Goal: Task Accomplishment & Management: Manage account settings

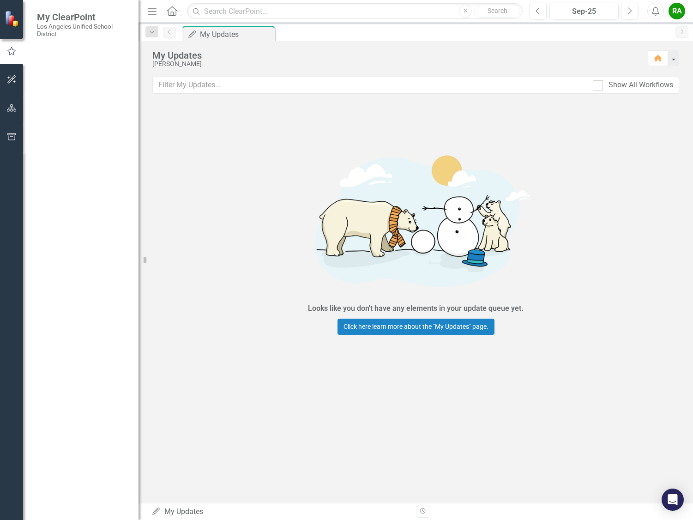
click at [61, 139] on link "My Scorecard" at bounding box center [83, 144] width 92 height 11
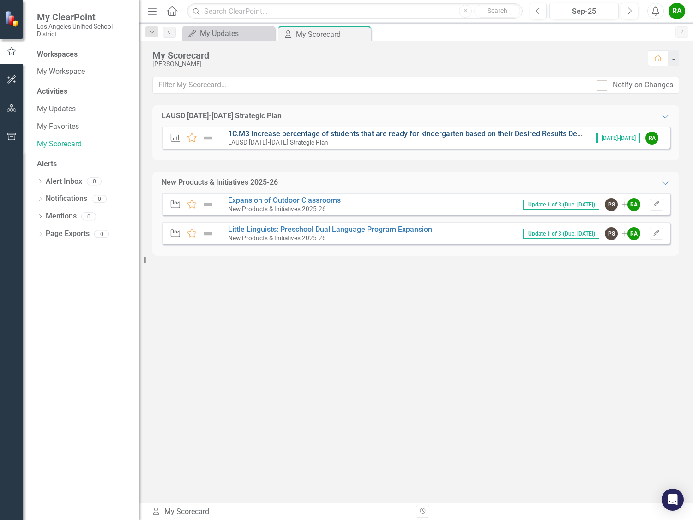
click at [307, 136] on link "1C.M3 Increase percentage of students that are ready for kindergarten based on …" at bounding box center [640, 133] width 825 height 9
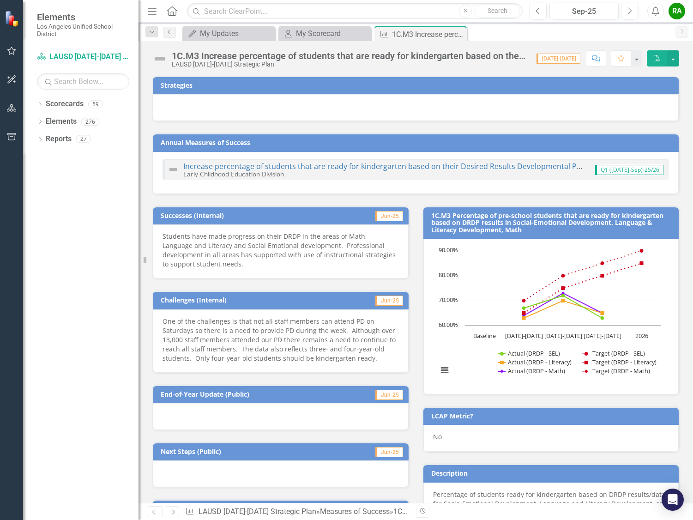
click at [631, 169] on span "Q1 ([DATE]-Sep)-25/26" at bounding box center [629, 170] width 68 height 10
click at [374, 162] on div "Increase percentage of students that are ready for kindergarten based on their …" at bounding box center [376, 170] width 416 height 16
click at [616, 171] on span "Q1 ([DATE]-Sep)-25/26" at bounding box center [629, 170] width 68 height 10
click at [389, 184] on div "Increase percentage of students that are ready for kindergarten based on their …" at bounding box center [416, 173] width 526 height 42
click at [281, 181] on div "Increase percentage of students that are ready for kindergarten based on their …" at bounding box center [416, 173] width 526 height 42
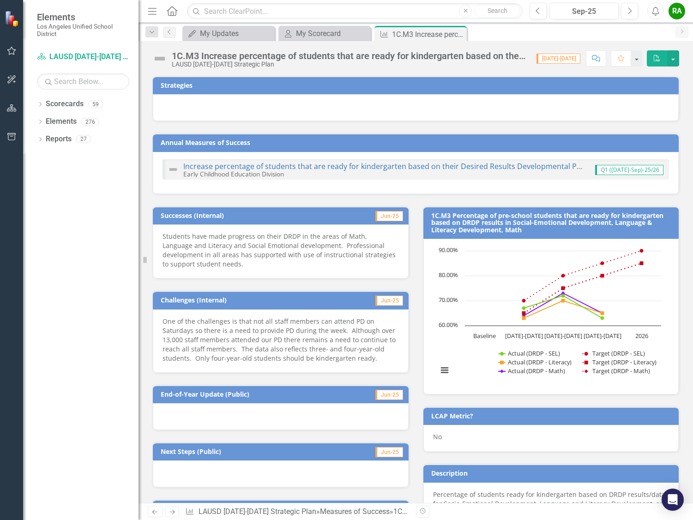
click at [297, 173] on div "Increase percentage of students that are ready for kindergarten based on their …" at bounding box center [383, 170] width 400 height 15
click at [631, 166] on span "Q1 ([DATE]-Sep)-25/26" at bounding box center [629, 170] width 68 height 10
click at [335, 166] on link "Increase percentage of students that are ready for kindergarten based on their …" at bounding box center [625, 166] width 884 height 10
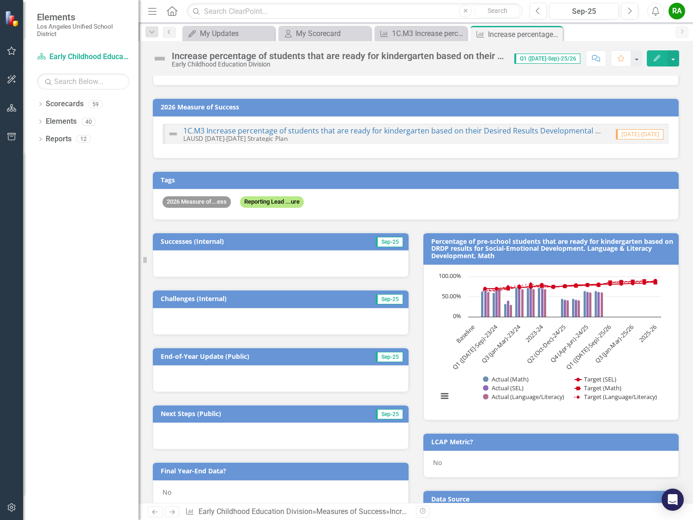
scroll to position [36, 0]
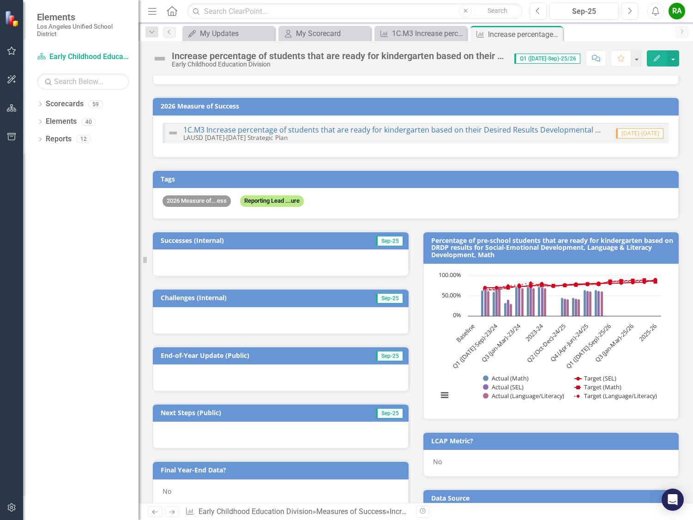
click at [248, 264] on div at bounding box center [281, 262] width 256 height 27
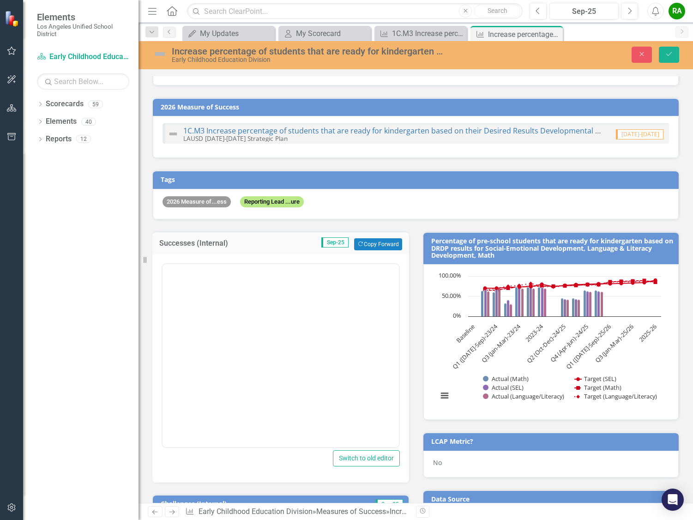
scroll to position [0, 0]
click at [177, 310] on body "Rich Text Area. Press ALT-0 for help." at bounding box center [281, 355] width 237 height 139
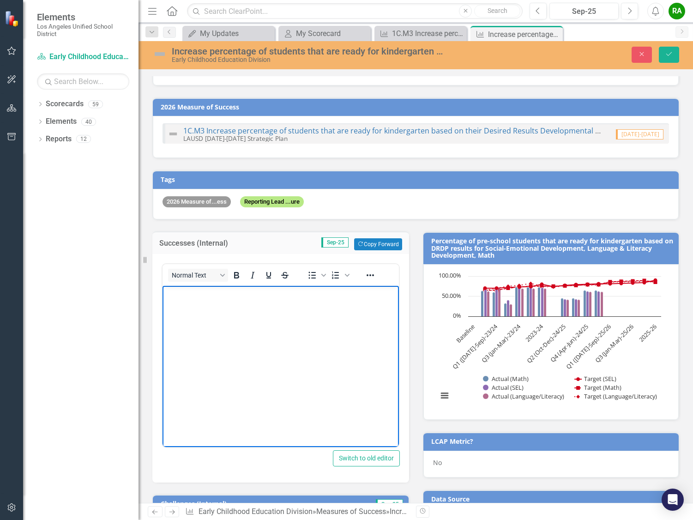
click at [480, 337] on text "Q1 ([DATE]-Sep)-23/24" at bounding box center [475, 346] width 49 height 49
click at [473, 343] on text "Q1 ([DATE]-Sep)-23/24" at bounding box center [475, 346] width 49 height 49
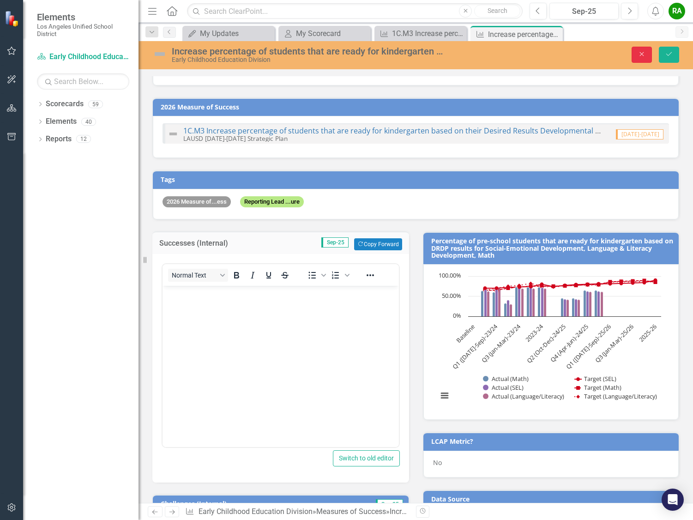
click at [643, 55] on icon "button" at bounding box center [642, 54] width 4 height 4
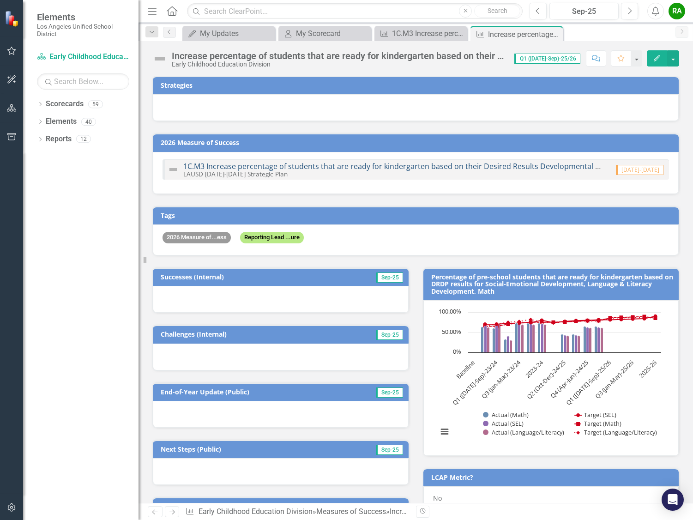
click at [264, 167] on link "1C.M3 Increase percentage of students that are ready for kindergarten based on …" at bounding box center [616, 166] width 866 height 10
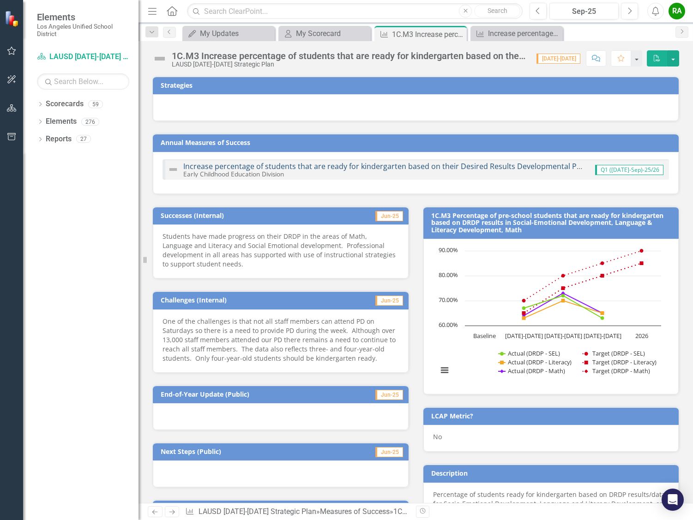
click at [571, 166] on link "Increase percentage of students that are ready for kindergarten based on their …" at bounding box center [625, 166] width 884 height 10
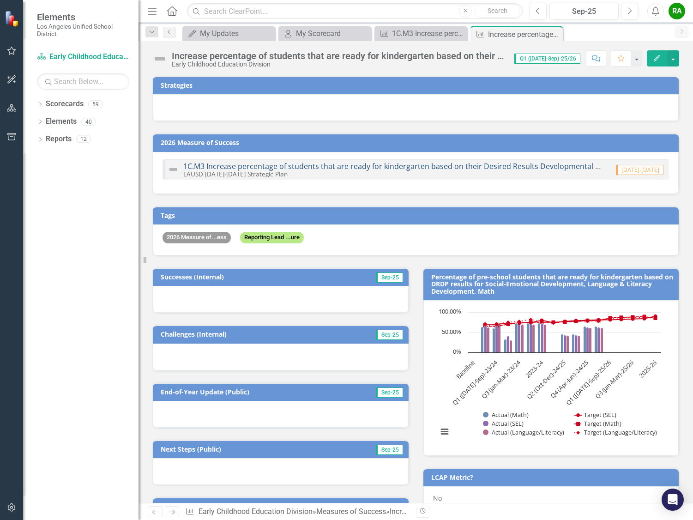
click at [577, 163] on link "1C.M3 Increase percentage of students that are ready for kindergarten based on …" at bounding box center [616, 166] width 866 height 10
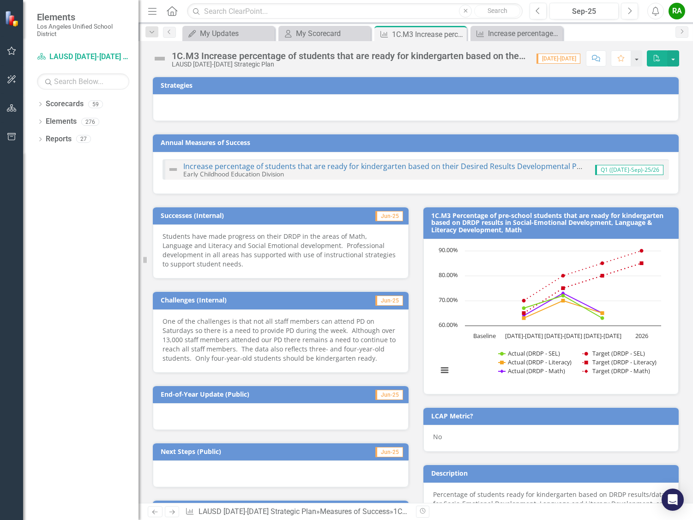
click at [631, 170] on span "Q1 ([DATE]-Sep)-25/26" at bounding box center [629, 170] width 68 height 10
click at [399, 167] on link "Increase percentage of students that are ready for kindergarten based on their …" at bounding box center [625, 166] width 884 height 10
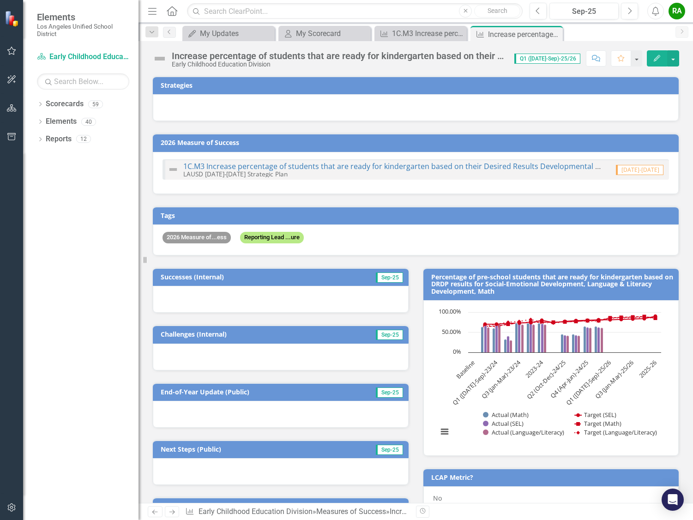
click at [293, 298] on div at bounding box center [281, 299] width 256 height 27
click at [300, 279] on h3 "Successes (Internal)" at bounding box center [245, 276] width 168 height 7
click at [285, 292] on div at bounding box center [281, 299] width 256 height 27
click at [273, 294] on div at bounding box center [281, 299] width 256 height 27
click at [381, 279] on span "Sep-25" at bounding box center [389, 278] width 27 height 10
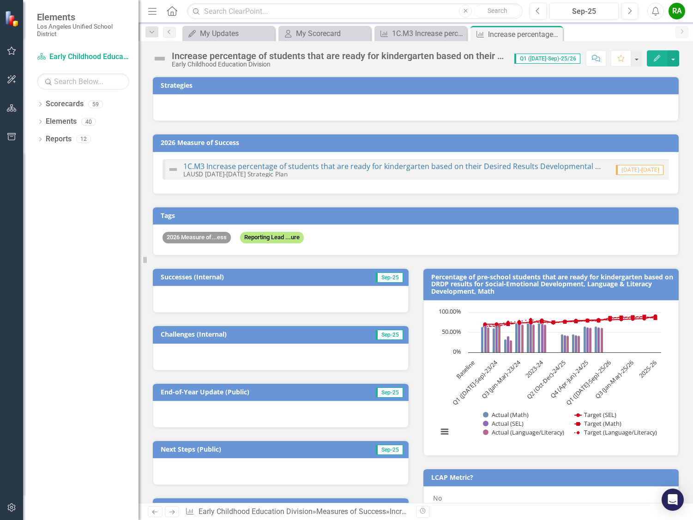
drag, startPoint x: 315, startPoint y: 294, endPoint x: 668, endPoint y: 103, distance: 401.6
click at [315, 294] on div at bounding box center [281, 299] width 256 height 27
click at [305, 287] on div at bounding box center [281, 299] width 256 height 27
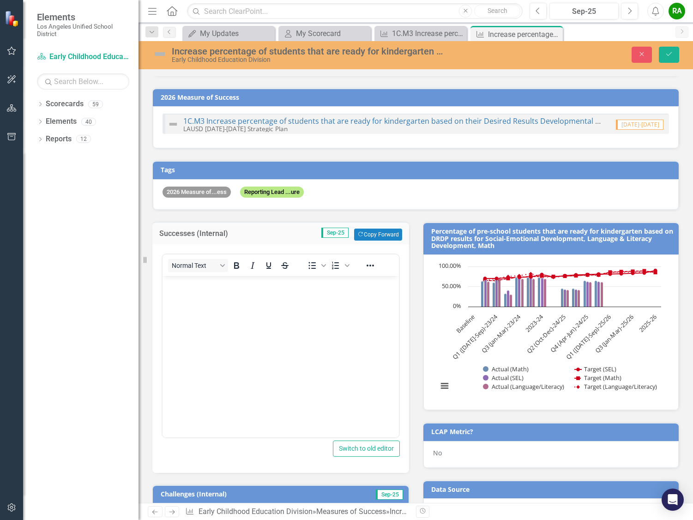
scroll to position [92, 0]
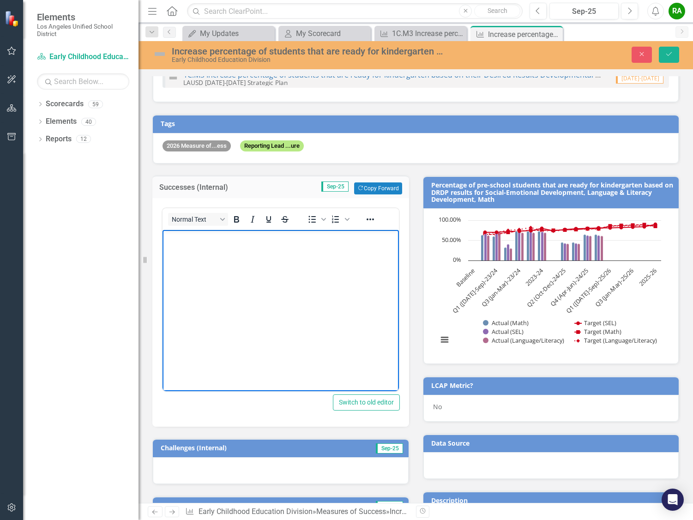
click at [197, 247] on body "Rich Text Area. Press ALT-0 for help." at bounding box center [281, 299] width 237 height 139
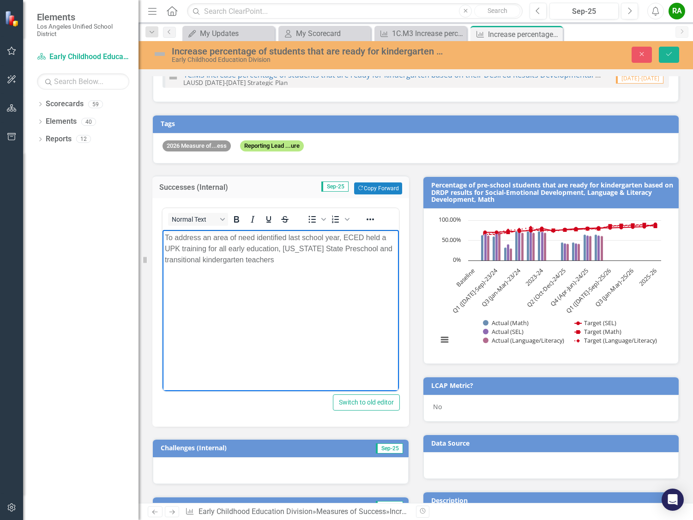
click at [164, 249] on body "To address an area of need identified last school year, ECED held a UPK trainin…" at bounding box center [281, 299] width 237 height 139
click at [180, 251] on p "To address an area of need identified last school year, ECED held a two day UPK…" at bounding box center [281, 248] width 232 height 33
click at [328, 258] on p "To address an area of need identified last school year, ECED held a two day UPK…" at bounding box center [281, 248] width 232 height 33
click at [255, 237] on p "To address an area of need identified last school year, ECED held a two-day UPK…" at bounding box center [281, 254] width 232 height 44
click at [380, 237] on p "To address an area of need of teachers identified last school year, ECED held a…" at bounding box center [281, 254] width 232 height 44
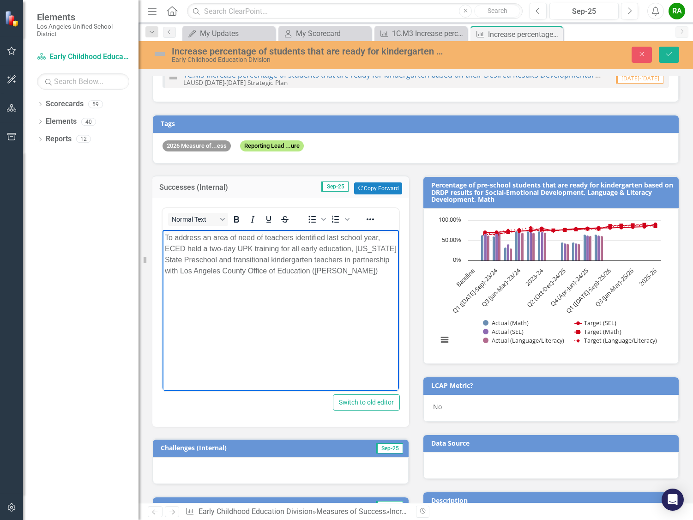
click at [343, 272] on p "To address an area of need of teachers identified last school year, ECED held a…" at bounding box center [281, 254] width 232 height 44
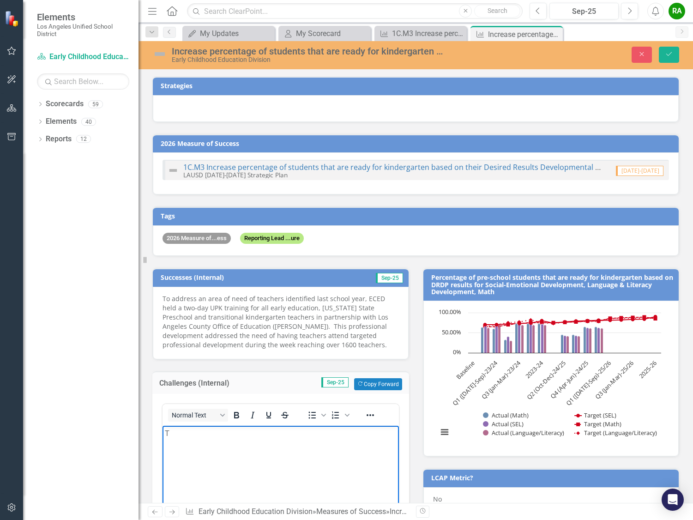
scroll to position [185, 0]
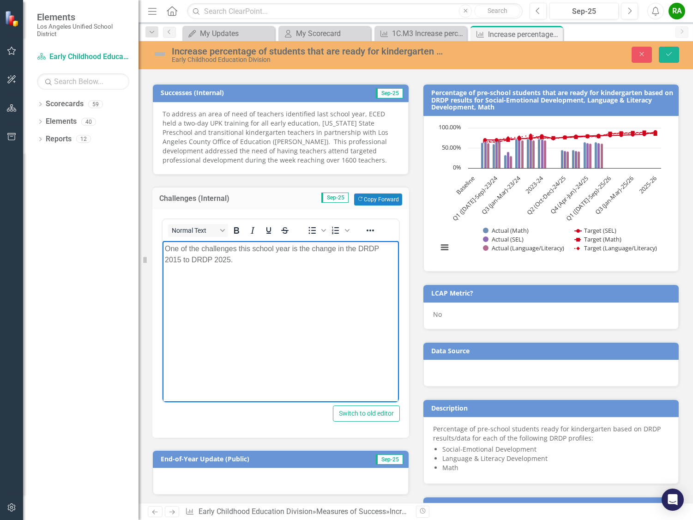
click at [182, 257] on p "One of the challenges this school year is the change in the DRDP 2015 to DRDP 2…" at bounding box center [281, 254] width 232 height 22
click at [245, 257] on p "One of the challenges this school year is the change in the DRDP 2015 assessmen…" at bounding box center [281, 254] width 232 height 22
click at [311, 261] on p "One of the challenges this school year is the change in the DRDP 2015 assessmen…" at bounding box center [281, 254] width 232 height 22
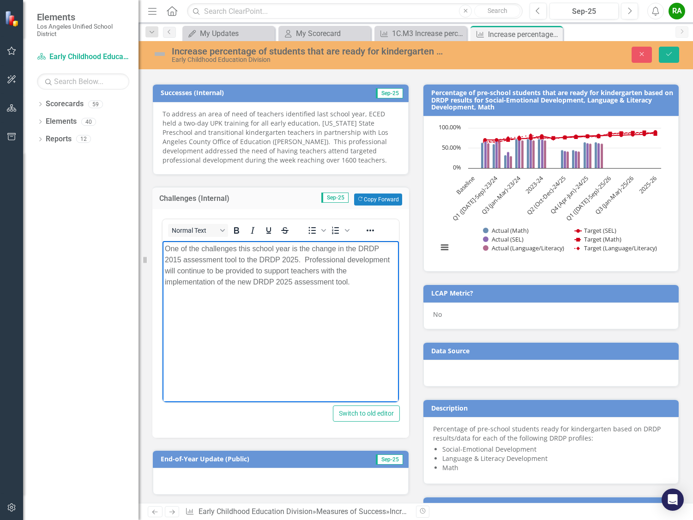
click at [300, 324] on body "One of the challenges this school year is the change in the DRDP 2015 assessmen…" at bounding box center [281, 310] width 237 height 139
click at [664, 54] on button "Save" at bounding box center [669, 55] width 20 height 16
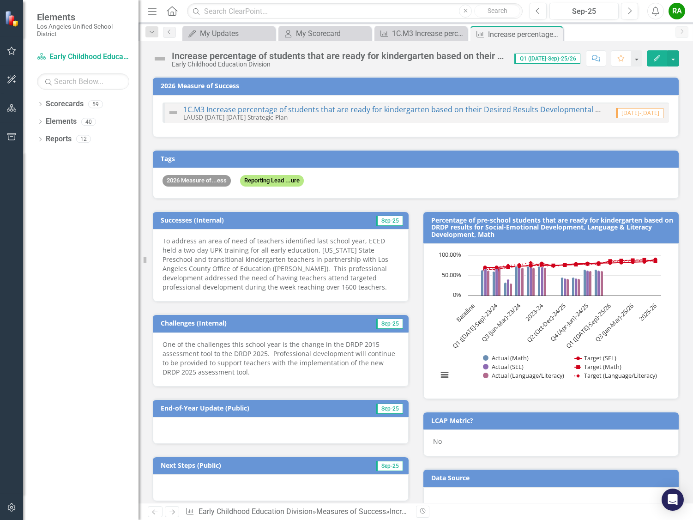
scroll to position [46, 0]
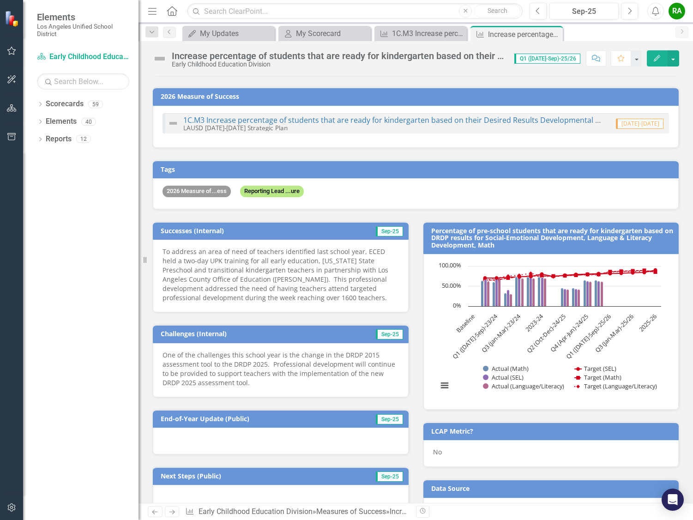
click at [601, 319] on text "Q1 ([DATE]-Sep)-25/26" at bounding box center [588, 336] width 49 height 49
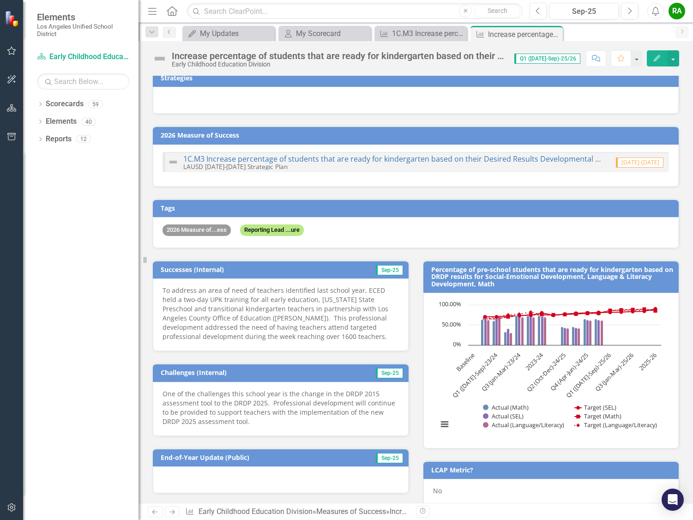
scroll to position [0, 0]
